Goal: Task Accomplishment & Management: Use online tool/utility

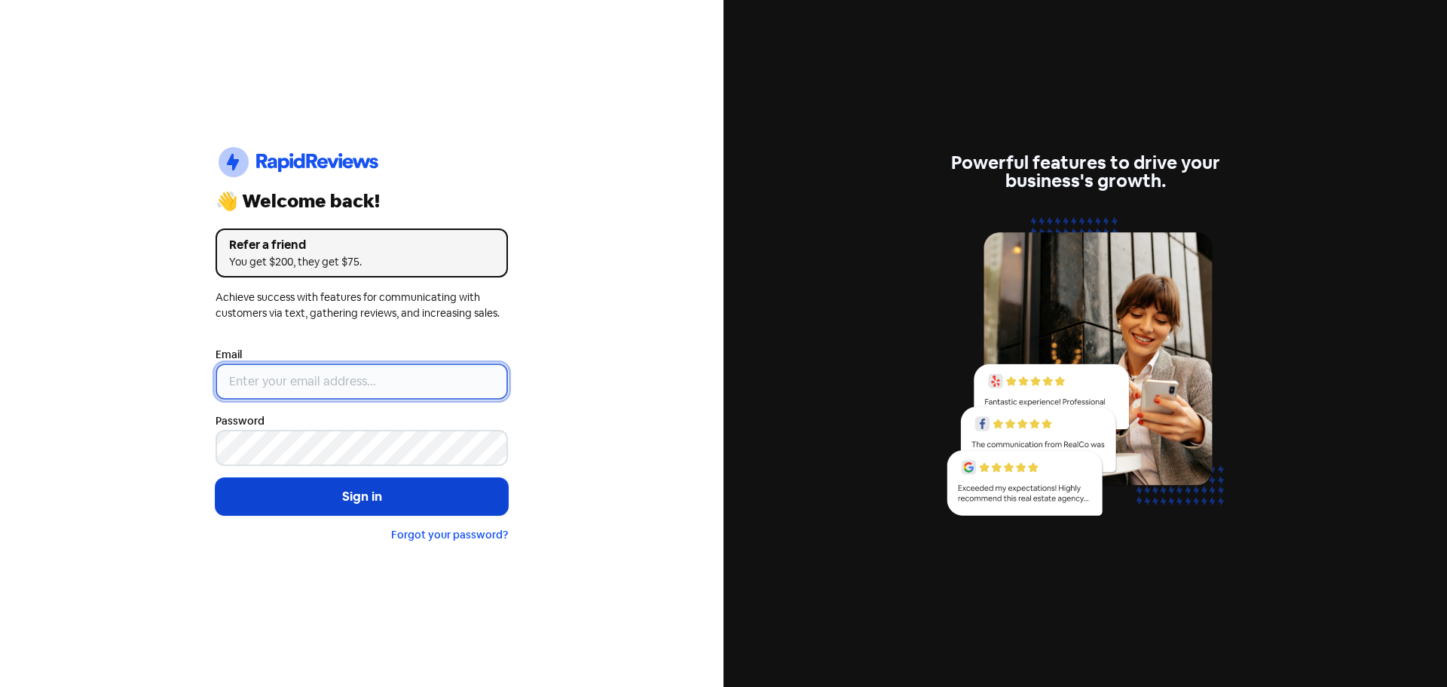
type input "[EMAIL_ADDRESS][DOMAIN_NAME]"
click at [422, 497] on button "Sign in" at bounding box center [362, 497] width 292 height 38
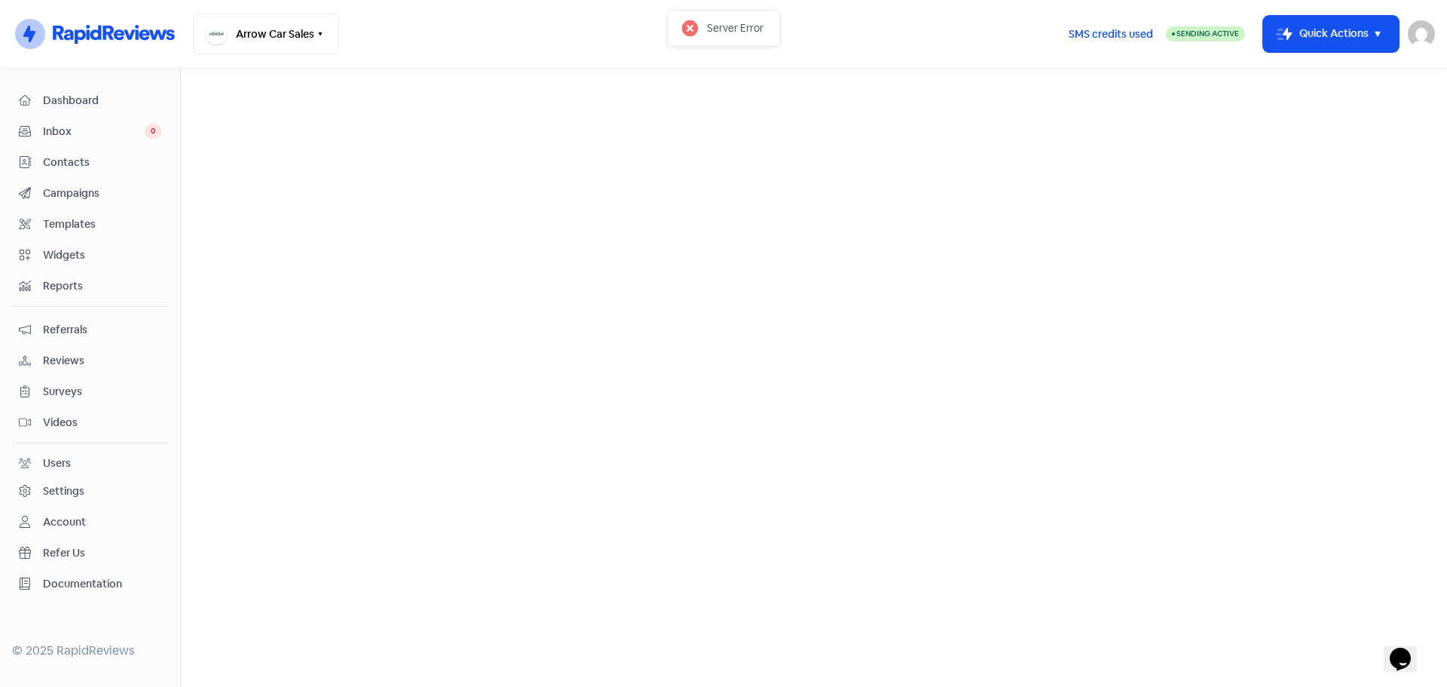
click at [75, 356] on span "Reviews" at bounding box center [102, 361] width 118 height 16
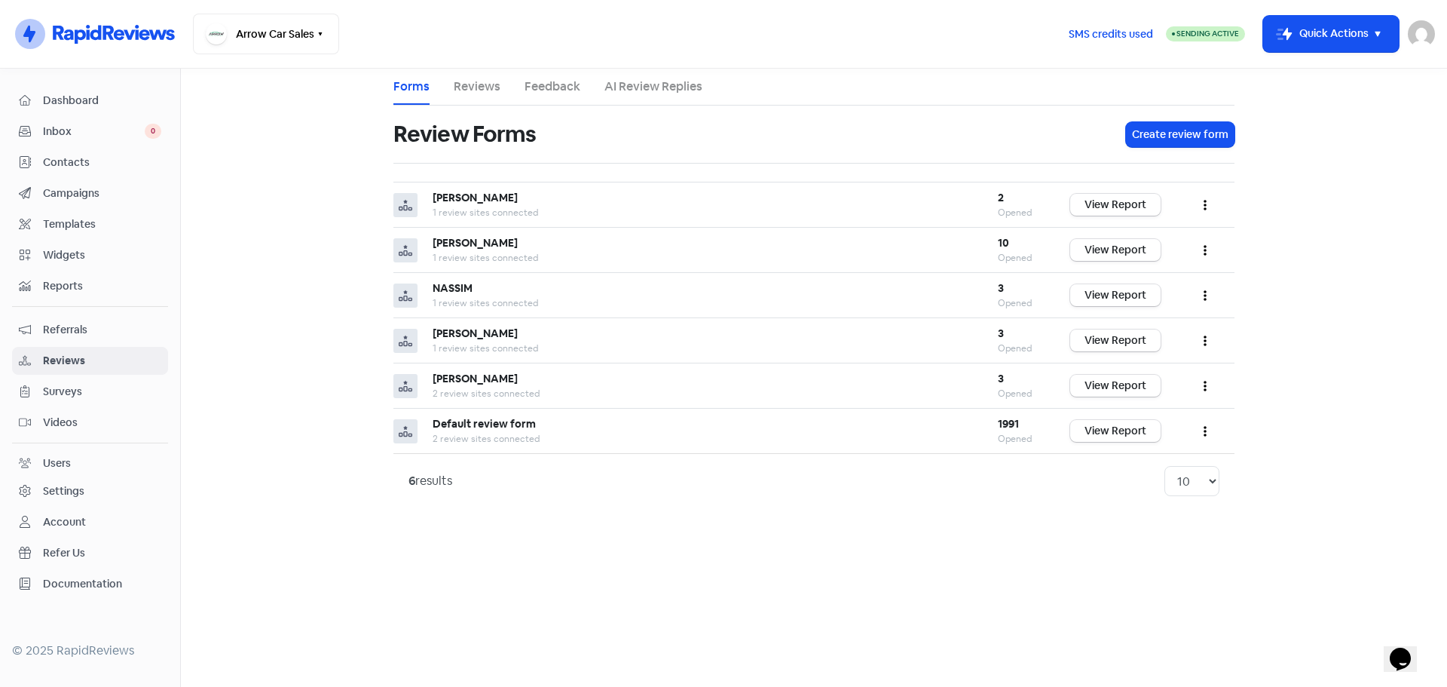
click at [465, 82] on link "Reviews" at bounding box center [477, 87] width 47 height 18
